Goal: Find specific page/section: Find specific page/section

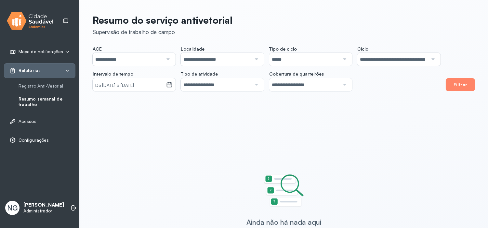
click at [33, 211] on p "Administrador" at bounding box center [43, 212] width 41 height 6
drag, startPoint x: 1, startPoint y: 132, endPoint x: 8, endPoint y: 132, distance: 7.1
click at [8, 132] on div "Mapa de notificações ACS e ACE Cidadãos Relatórios Registro Anti-Vetorial Resum…" at bounding box center [39, 114] width 79 height 228
click at [32, 52] on span "Mapa de notificações" at bounding box center [41, 52] width 45 height 6
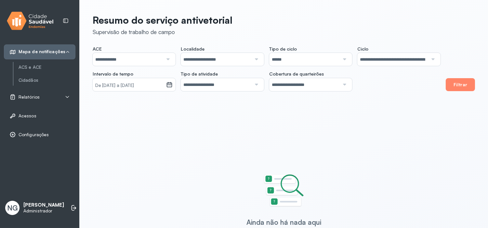
click at [46, 50] on span "Mapa de notificações" at bounding box center [42, 52] width 47 height 6
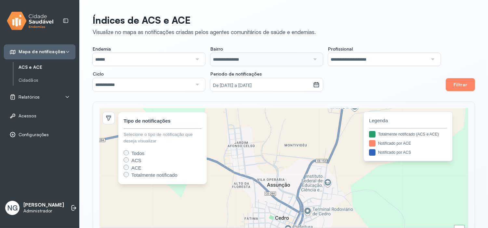
click at [69, 51] on icon at bounding box center [67, 51] width 5 height 5
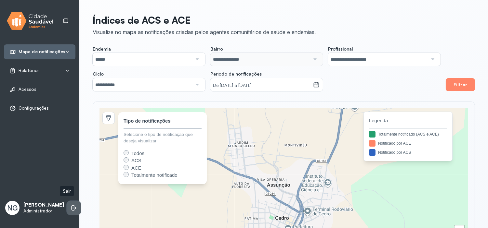
click at [71, 205] on icon at bounding box center [74, 208] width 6 height 6
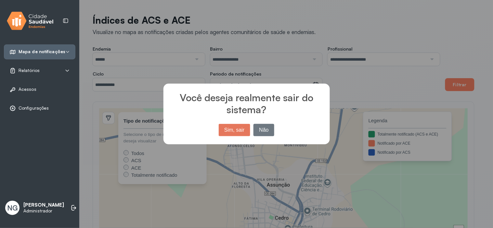
click at [232, 132] on button "Sim, sair" at bounding box center [235, 130] width 32 height 12
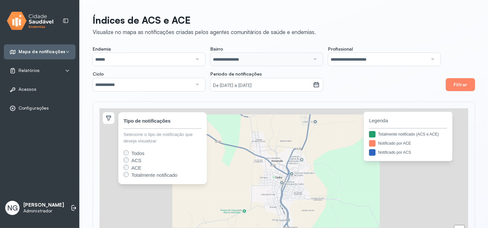
drag, startPoint x: 289, startPoint y: 173, endPoint x: 285, endPoint y: 159, distance: 14.6
click at [285, 159] on div "+ − Tipo de notificações Selecione o tipo de notificação que deseja visualizar …" at bounding box center [283, 184] width 368 height 151
